Goal: Navigation & Orientation: Find specific page/section

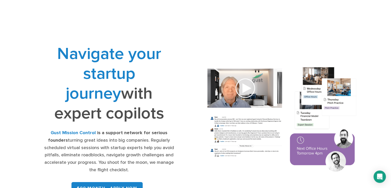
drag, startPoint x: 393, startPoint y: 18, endPoint x: 394, endPoint y: -22, distance: 40.6
click at [112, 13] on link "Office Hours" at bounding box center [118, 15] width 25 height 5
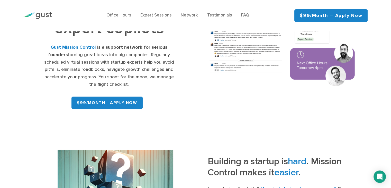
scroll to position [87, 0]
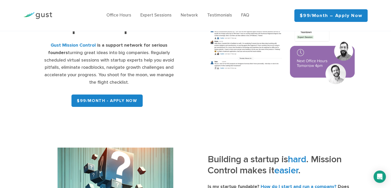
click at [46, 16] on img at bounding box center [37, 15] width 29 height 7
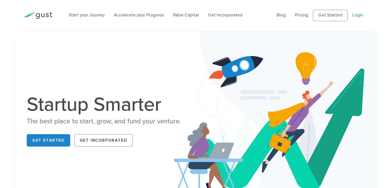
click at [357, 15] on link "Login" at bounding box center [357, 15] width 11 height 5
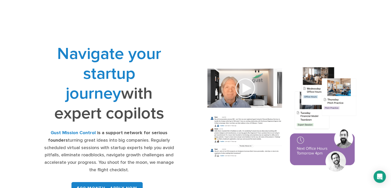
click at [151, 20] on div "Office Hours Expert Sessions Network Testimonials FAQ" at bounding box center [178, 15] width 226 height 17
click at [161, 9] on div "Office Hours Expert Sessions Network Testimonials FAQ" at bounding box center [178, 15] width 226 height 17
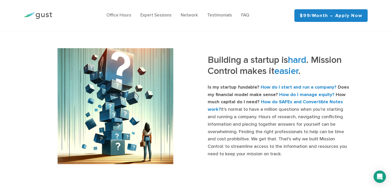
scroll to position [206, 0]
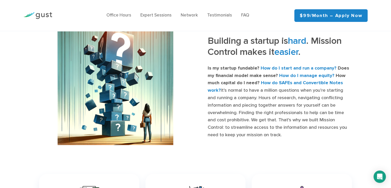
click at [41, 16] on img at bounding box center [37, 15] width 29 height 7
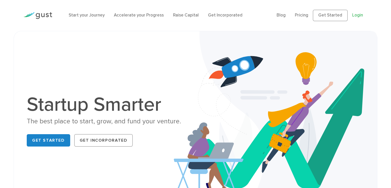
click at [357, 17] on link "Login" at bounding box center [357, 15] width 11 height 5
